Goal: Information Seeking & Learning: Learn about a topic

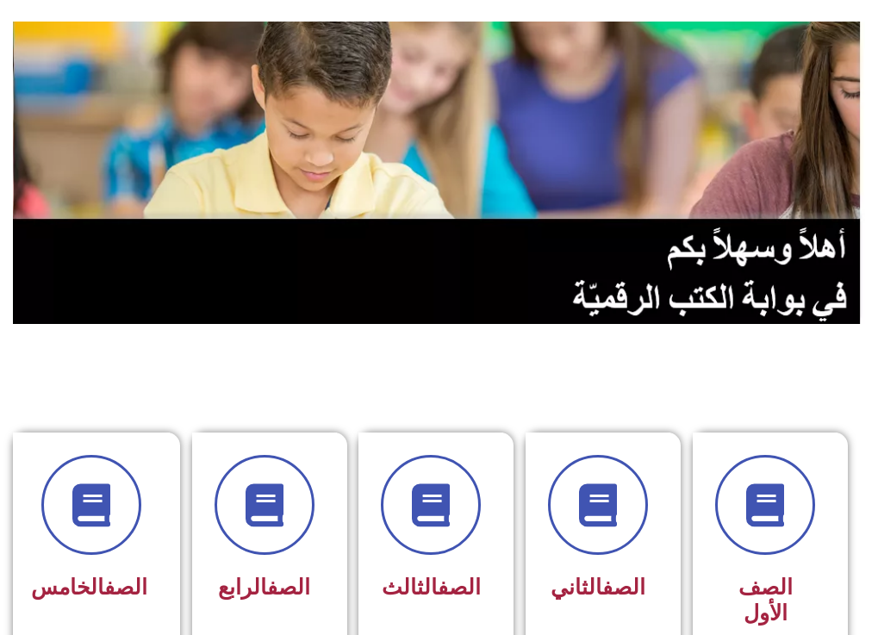
scroll to position [102, 0]
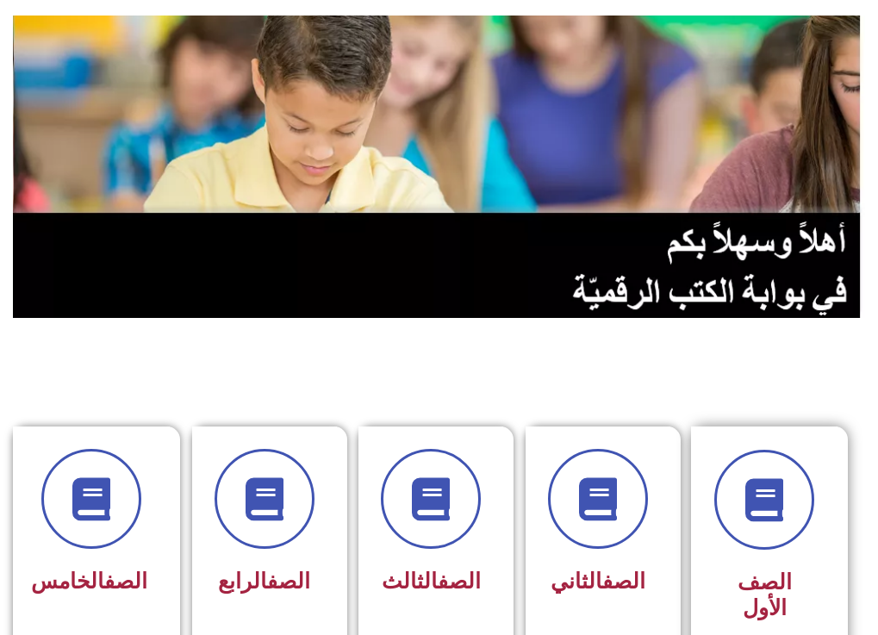
click at [808, 563] on div "الصف الأول" at bounding box center [765, 596] width 100 height 67
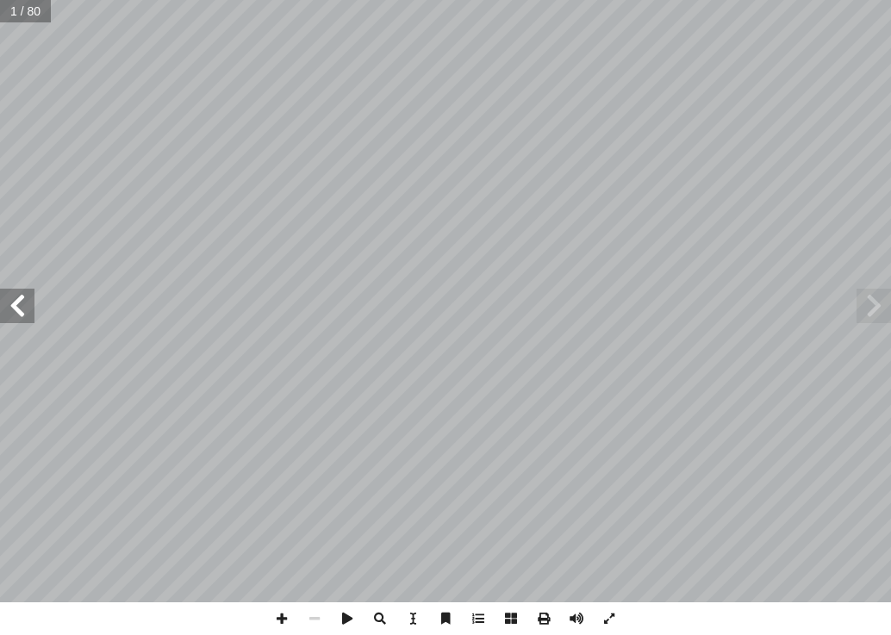
click at [28, 320] on span at bounding box center [17, 306] width 34 height 34
click at [879, 319] on span at bounding box center [874, 306] width 34 height 34
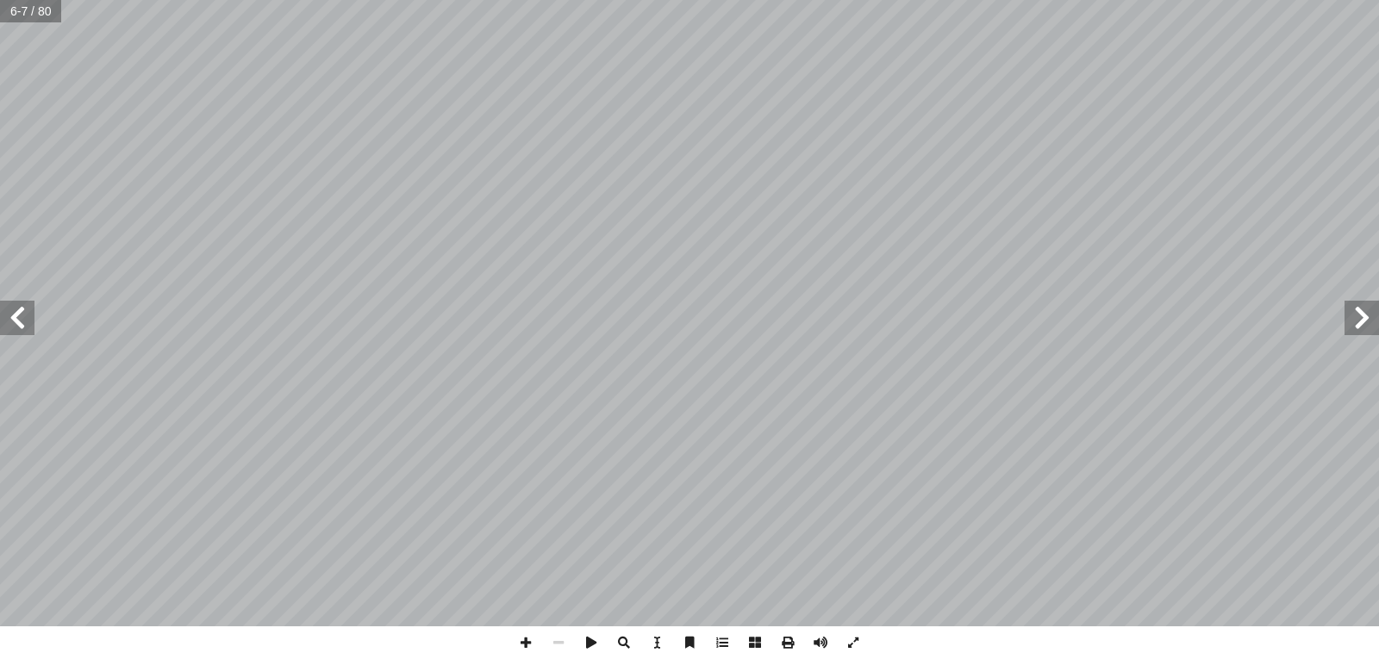
click at [16, 331] on span at bounding box center [17, 318] width 34 height 34
